Goal: Navigation & Orientation: Find specific page/section

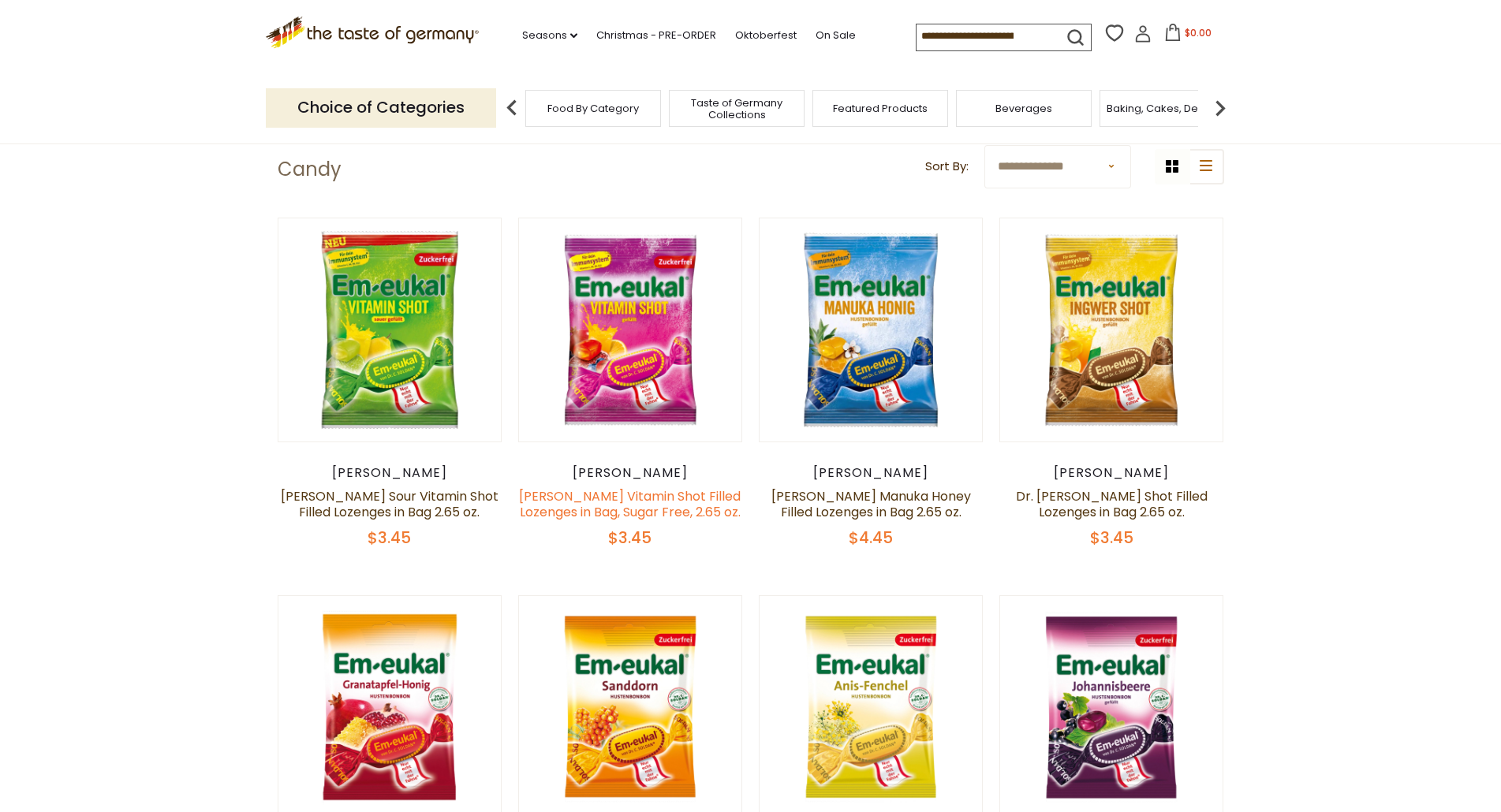
scroll to position [470, 0]
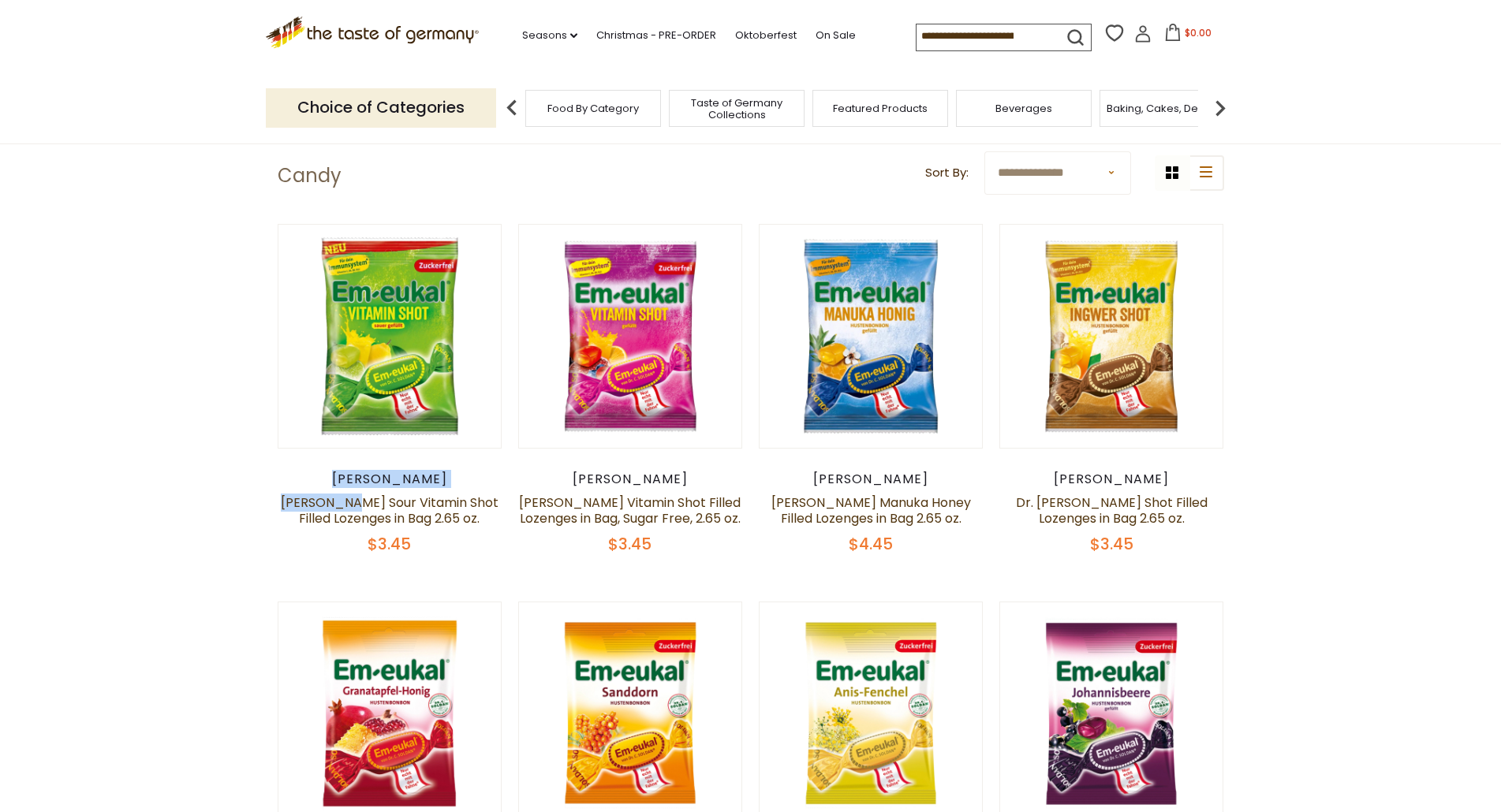
drag, startPoint x: 343, startPoint y: 488, endPoint x: 342, endPoint y: 476, distance: 12.0
click at [342, 476] on div "Dr. Soldan Dr. Soldan Sour Vitamin Shot Filled Lozenges in Bag 2.65 oz. $3.45" at bounding box center [390, 513] width 225 height 83
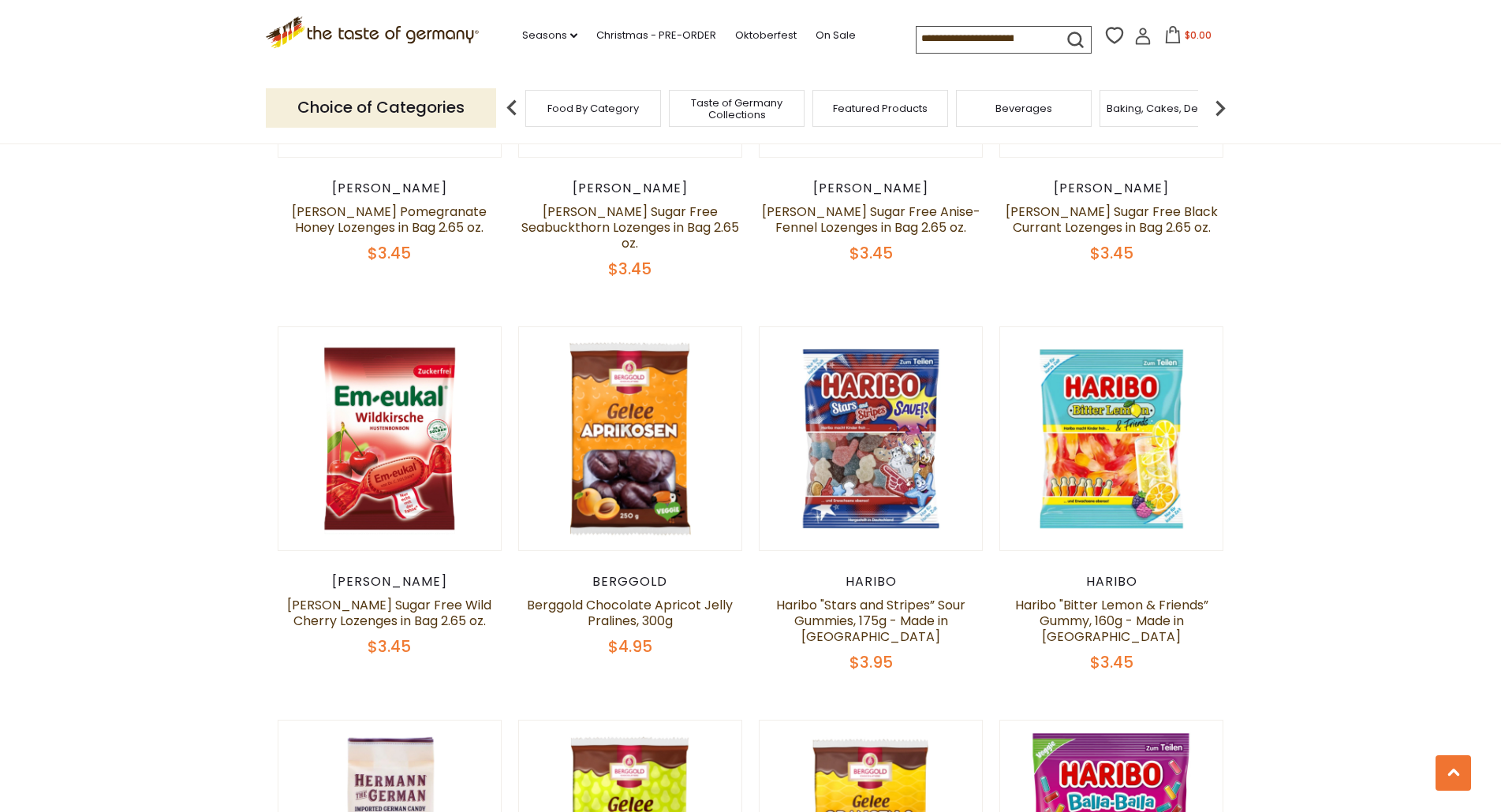
scroll to position [1180, 0]
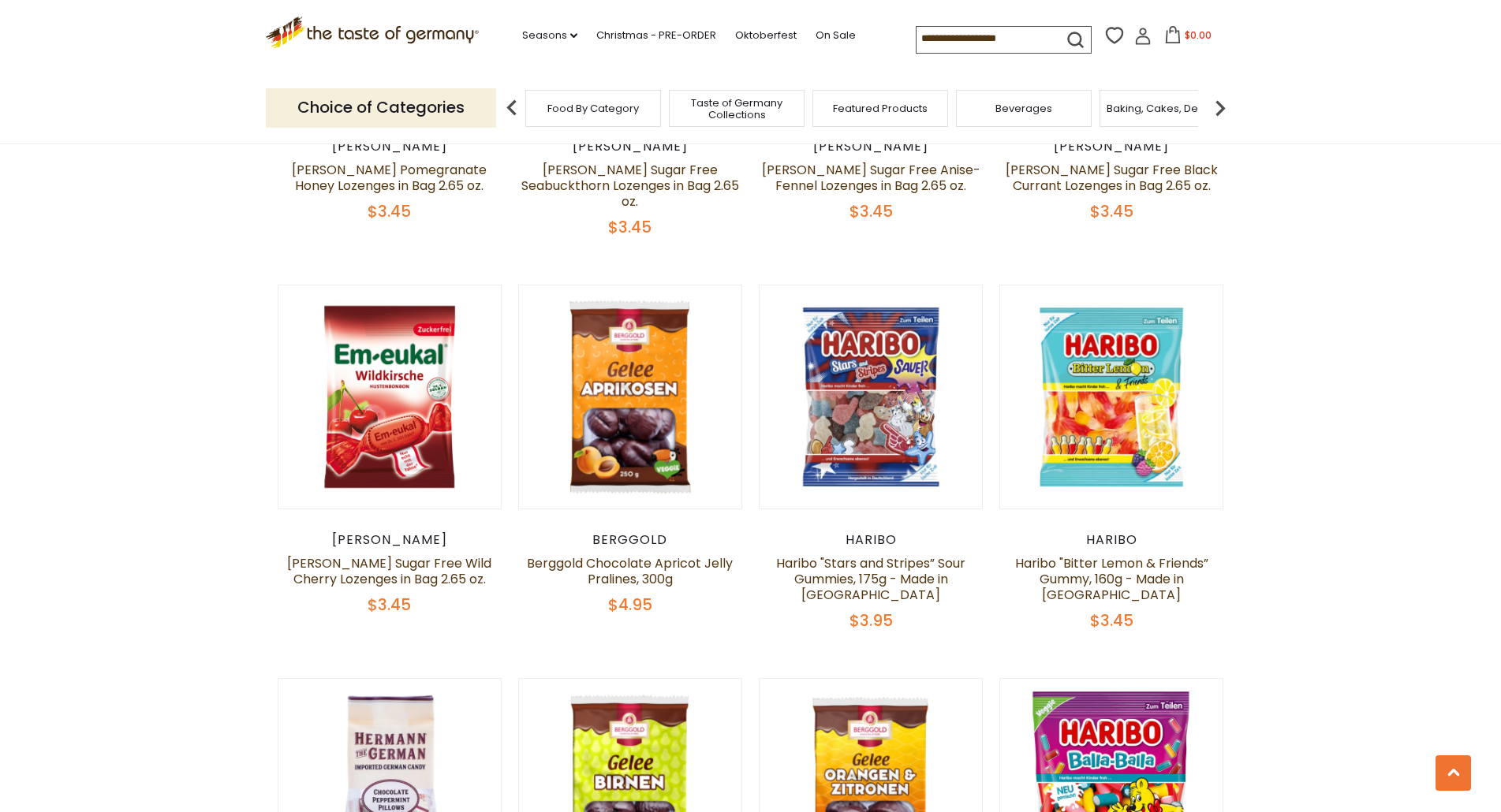
click at [660, 548] on div "Berggold" at bounding box center [630, 540] width 225 height 15
copy div "Berggold"
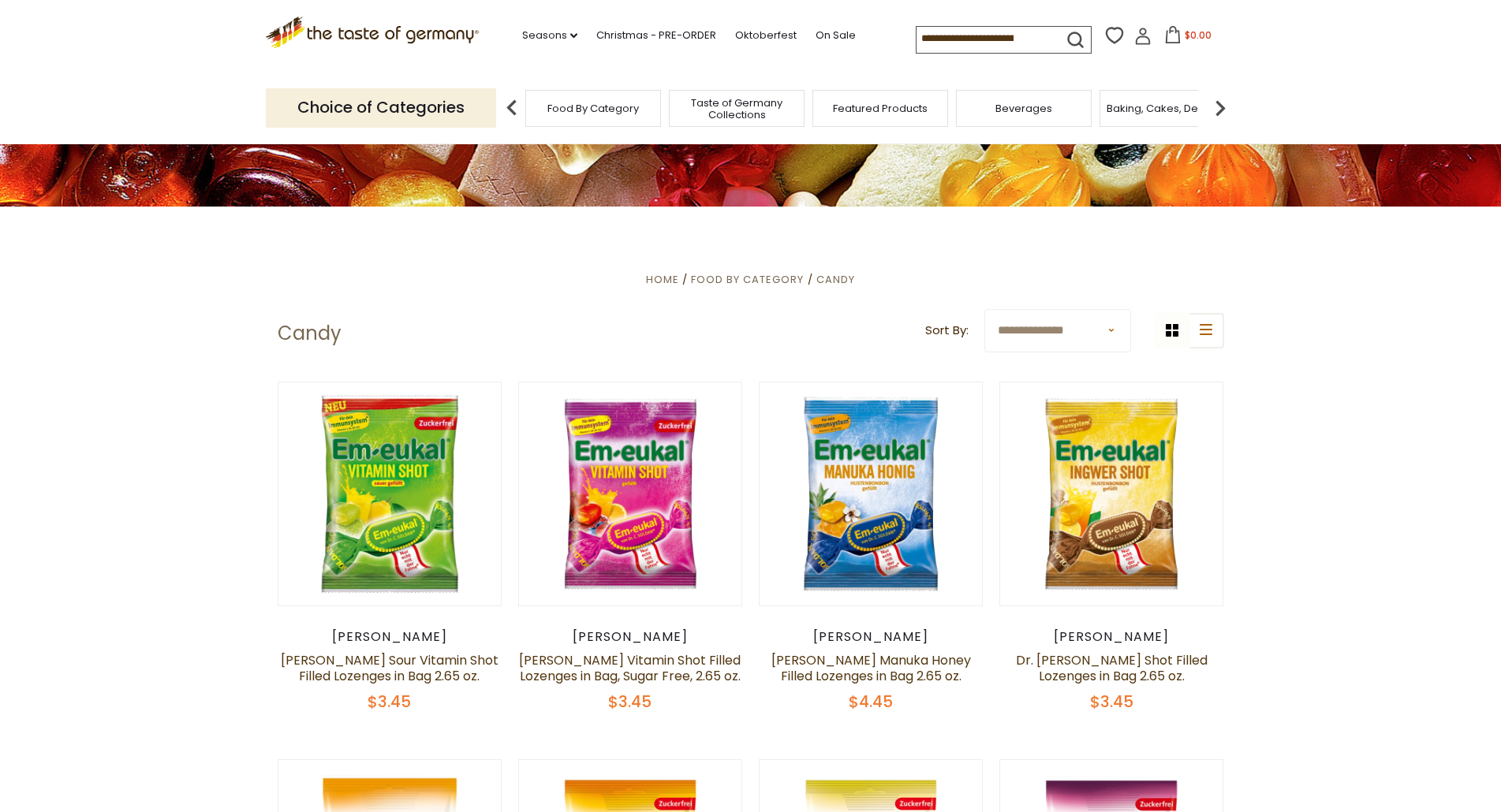
scroll to position [0, 0]
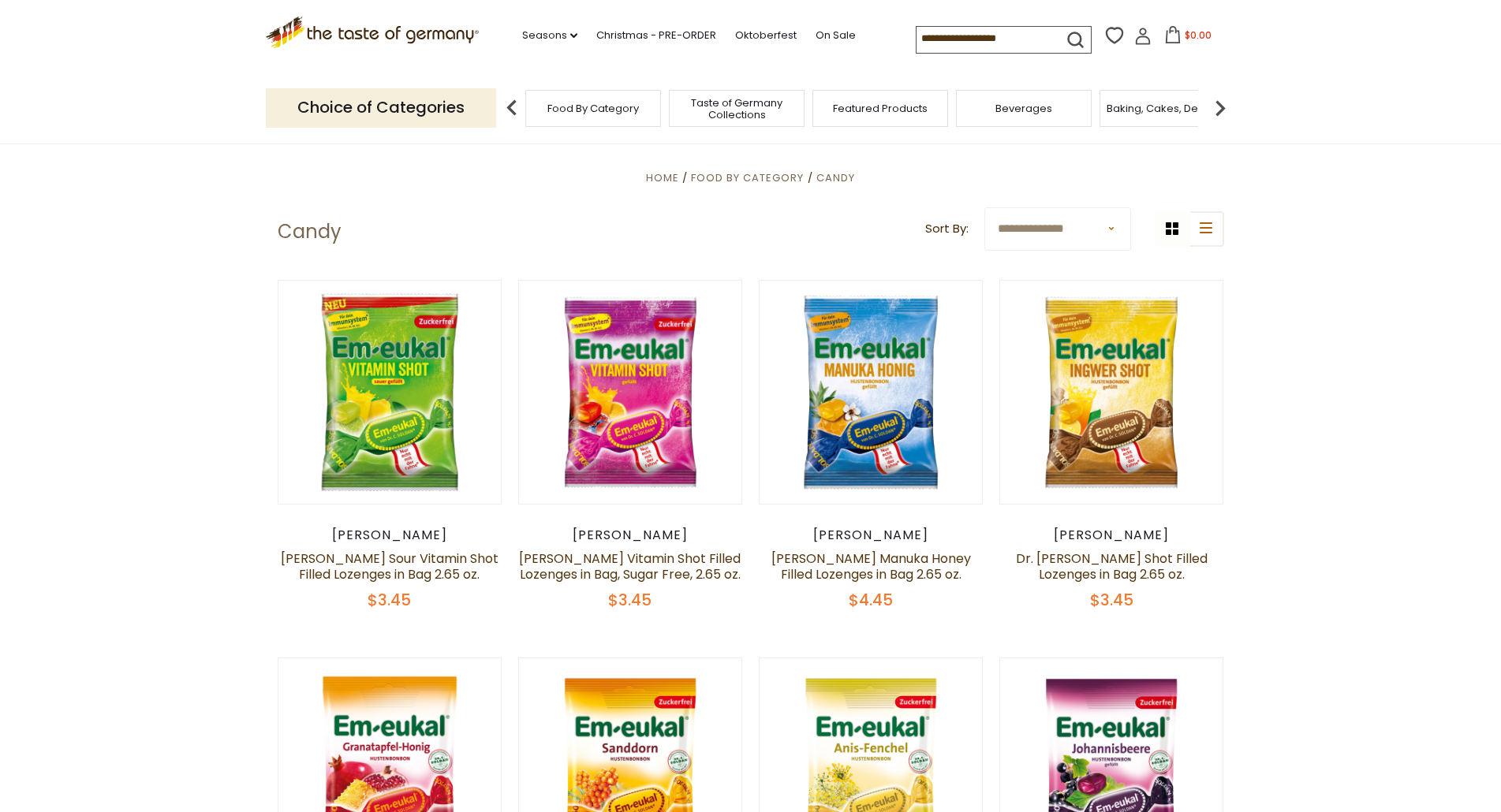
scroll to position [236, 0]
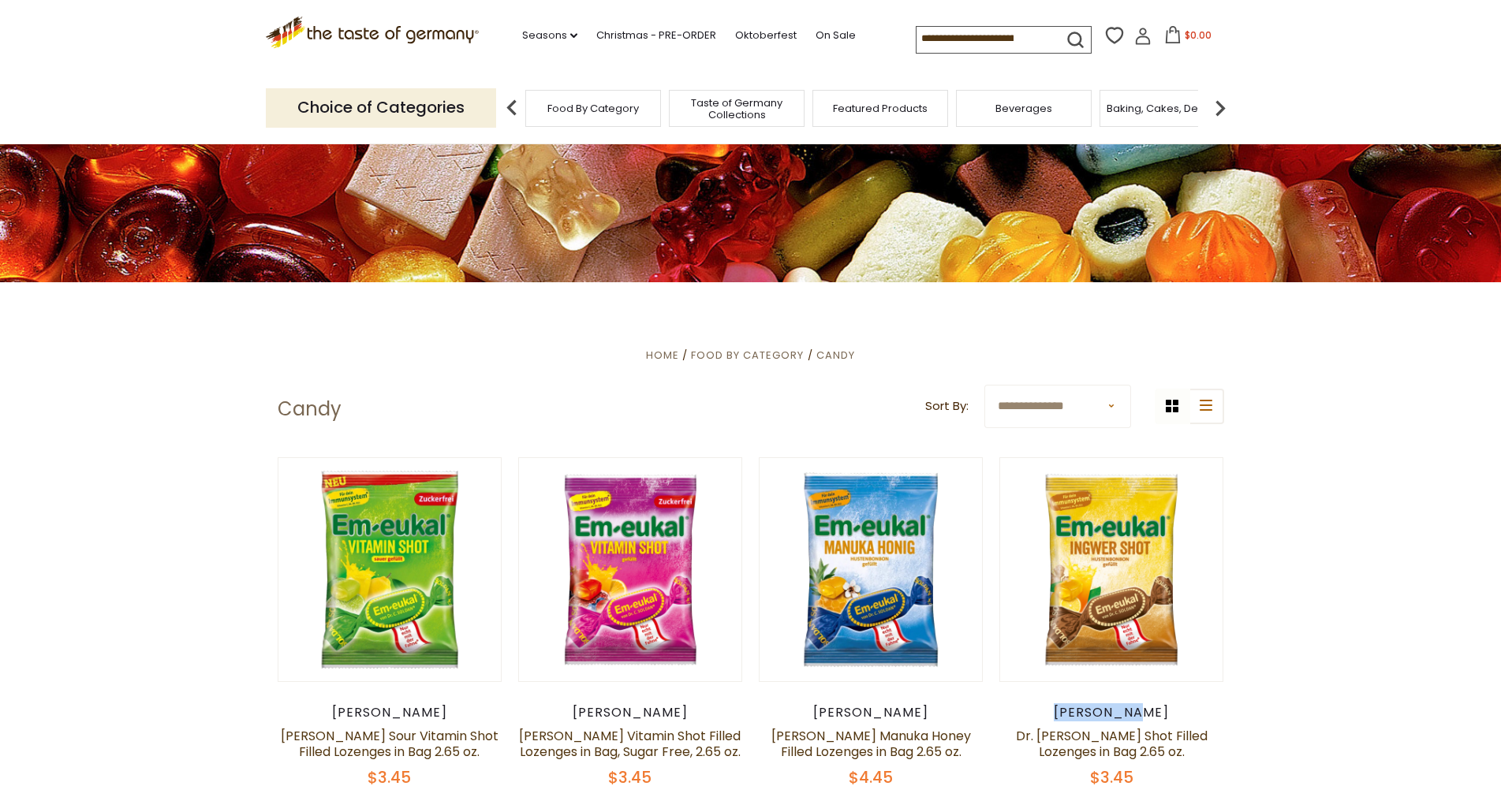
drag, startPoint x: 1152, startPoint y: 710, endPoint x: 1071, endPoint y: 713, distance: 81.1
click at [1071, 713] on div "[PERSON_NAME]" at bounding box center [1112, 712] width 225 height 15
copy div "[PERSON_NAME]"
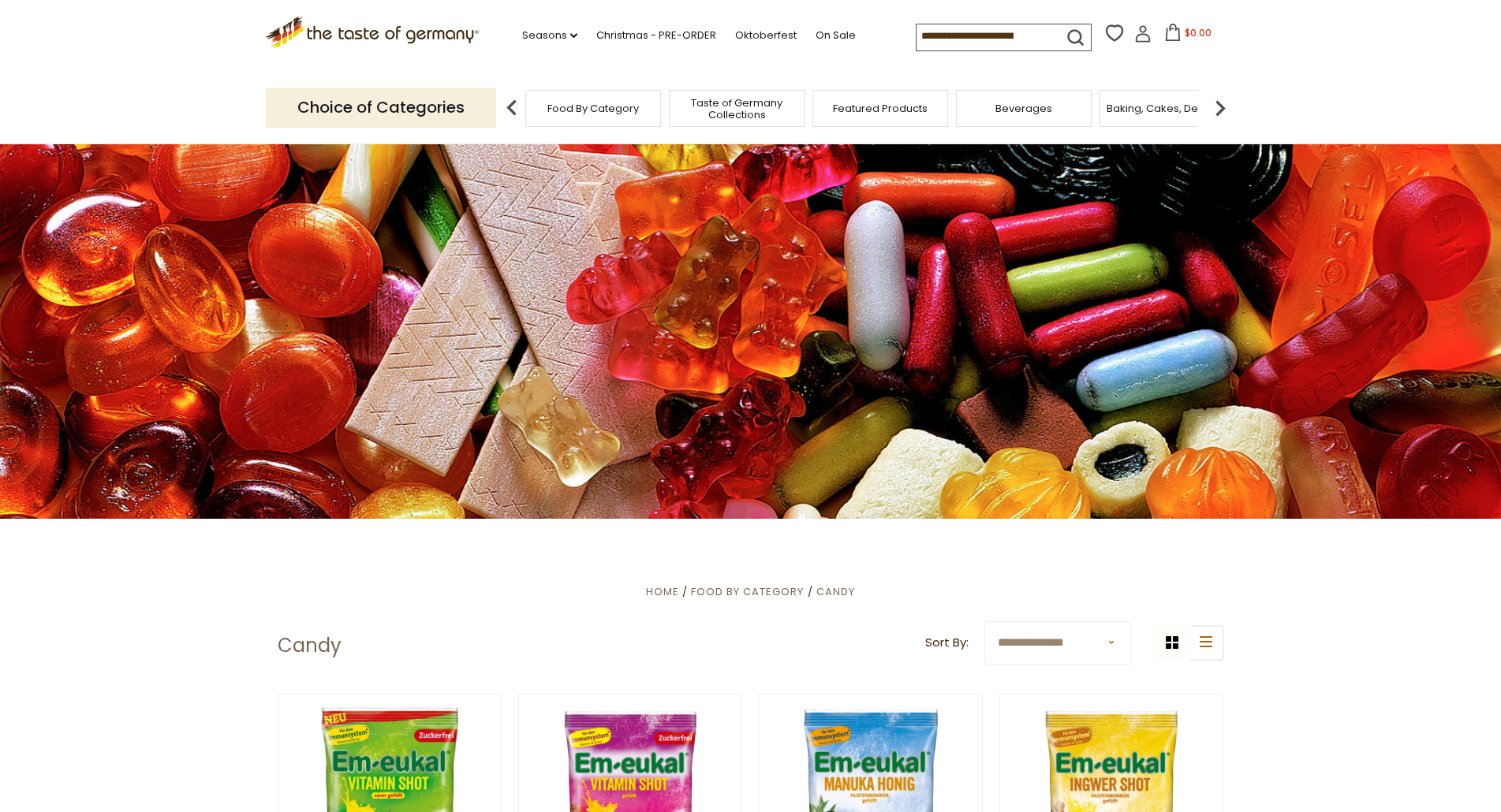
scroll to position [395, 0]
